Goal: Find specific page/section: Find specific page/section

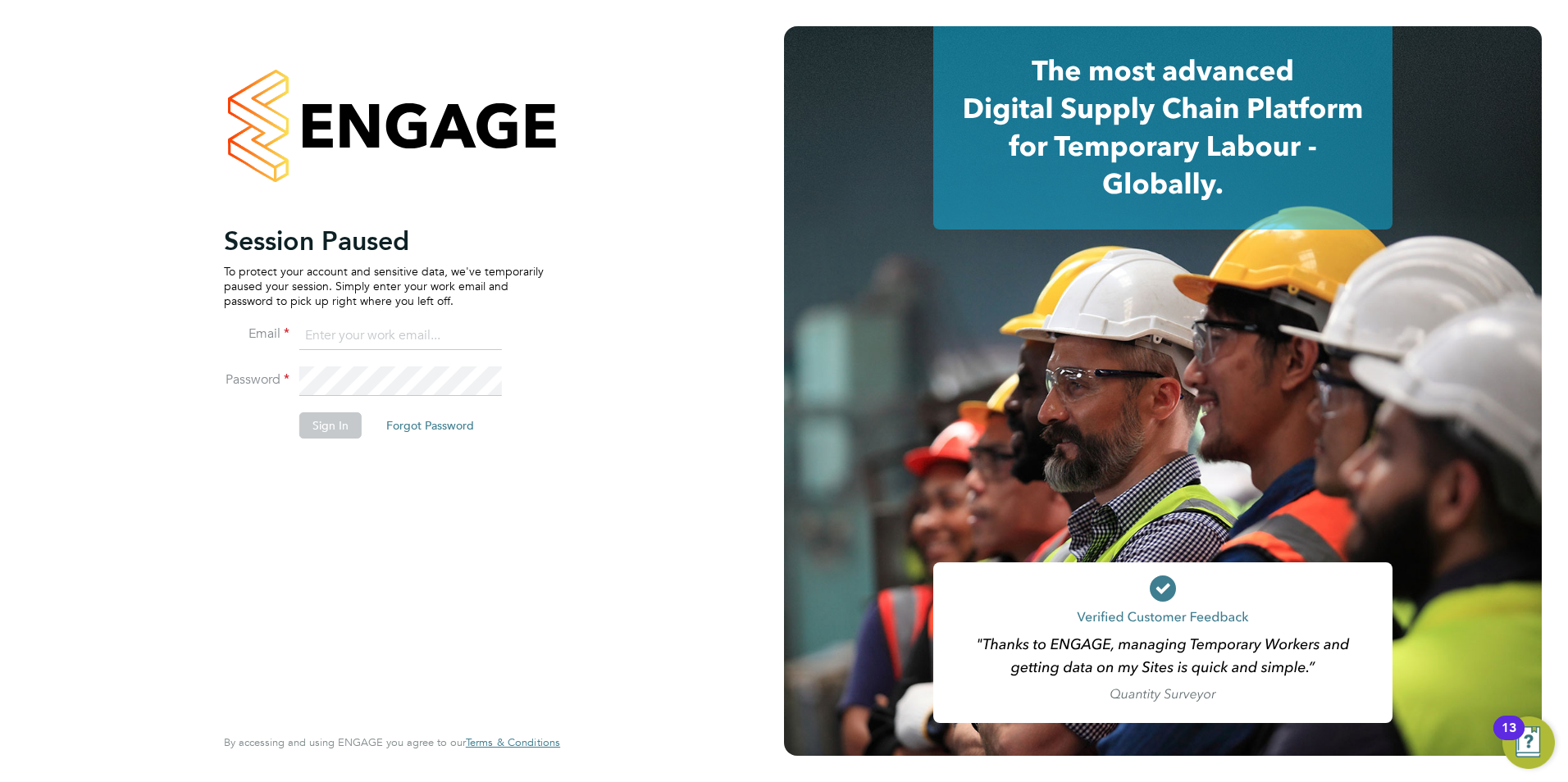
type input "becky@carbonrecruitment.co.uk"
click at [308, 431] on button "Sign In" at bounding box center [330, 425] width 62 height 26
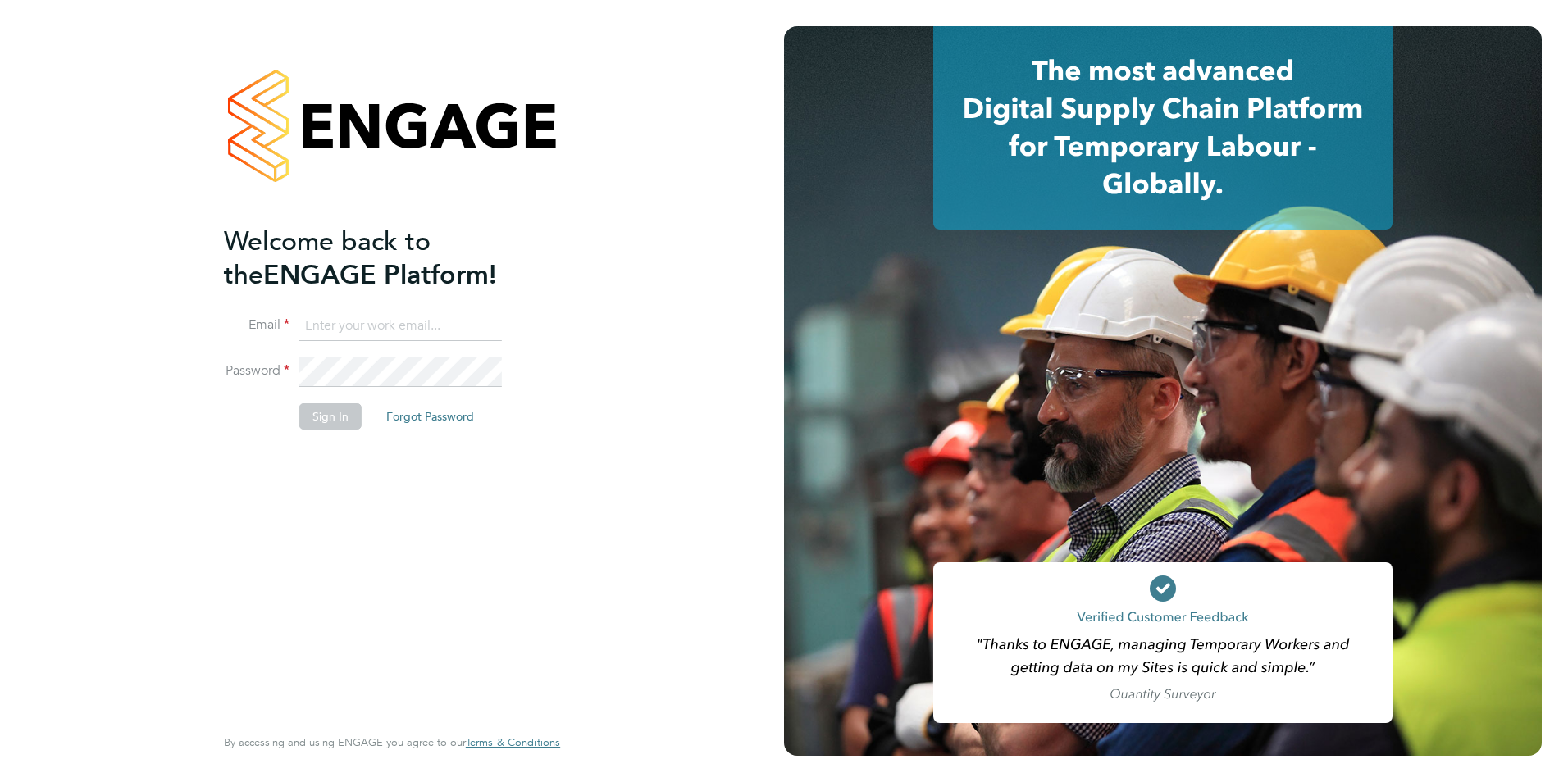
type input "becky@carbonrecruitment.co.uk"
click at [320, 420] on button "Sign In" at bounding box center [330, 416] width 62 height 26
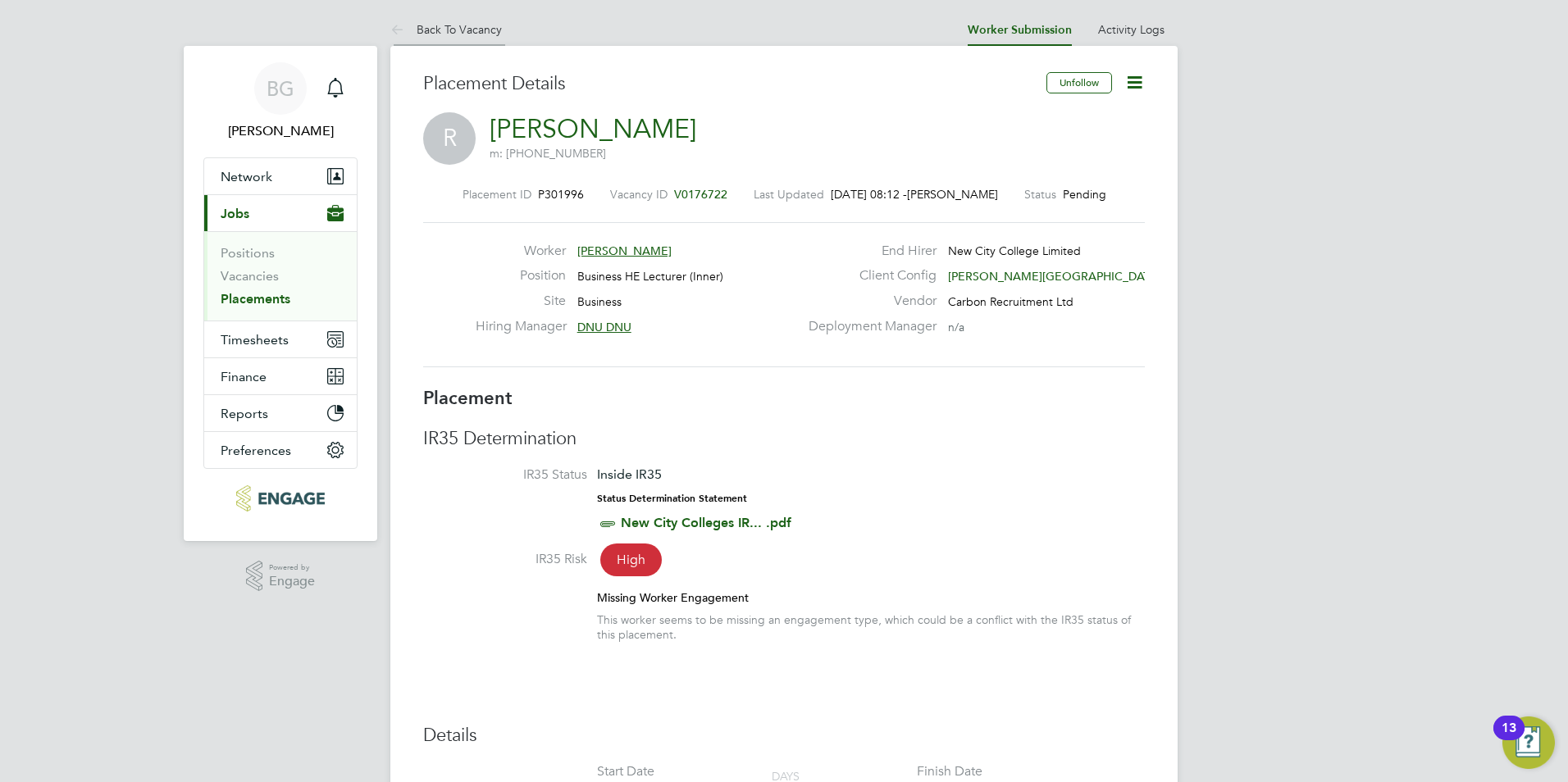
click at [416, 20] on li "Back To Vacancy" at bounding box center [446, 30] width 111 height 32
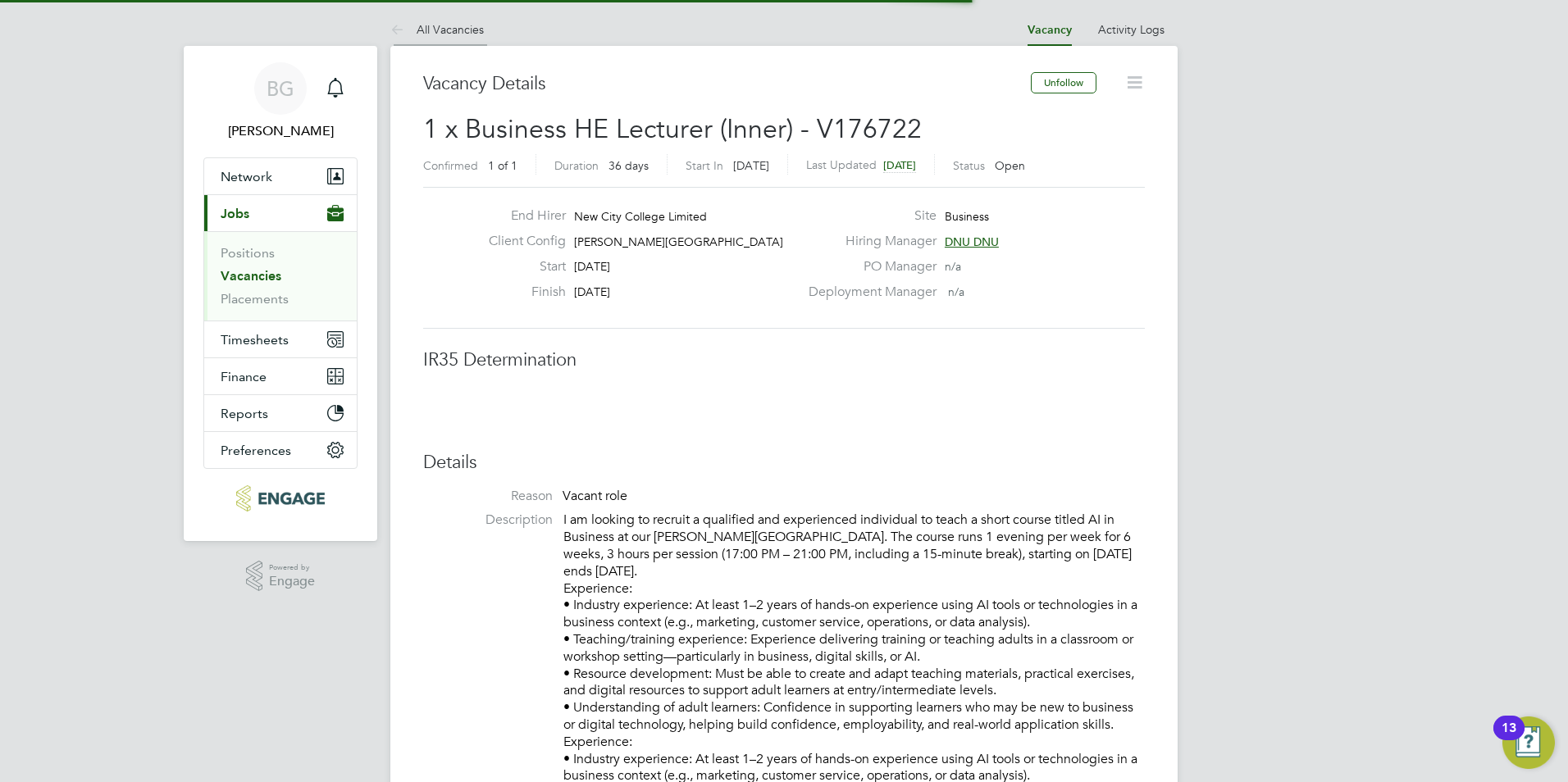
scroll to position [8, 8]
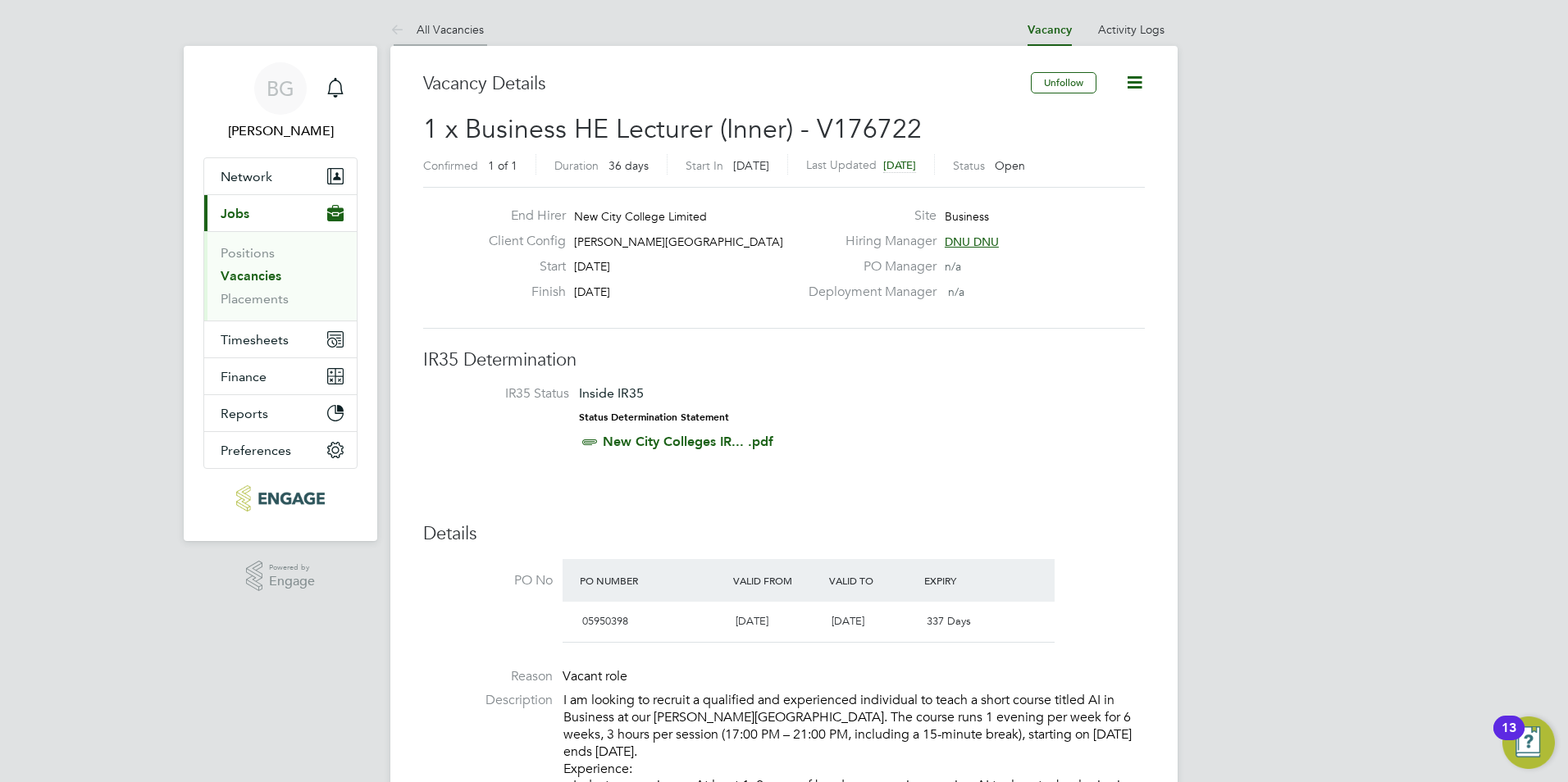
click at [412, 39] on li "All Vacancies" at bounding box center [437, 30] width 94 height 32
